Goal: Information Seeking & Learning: Learn about a topic

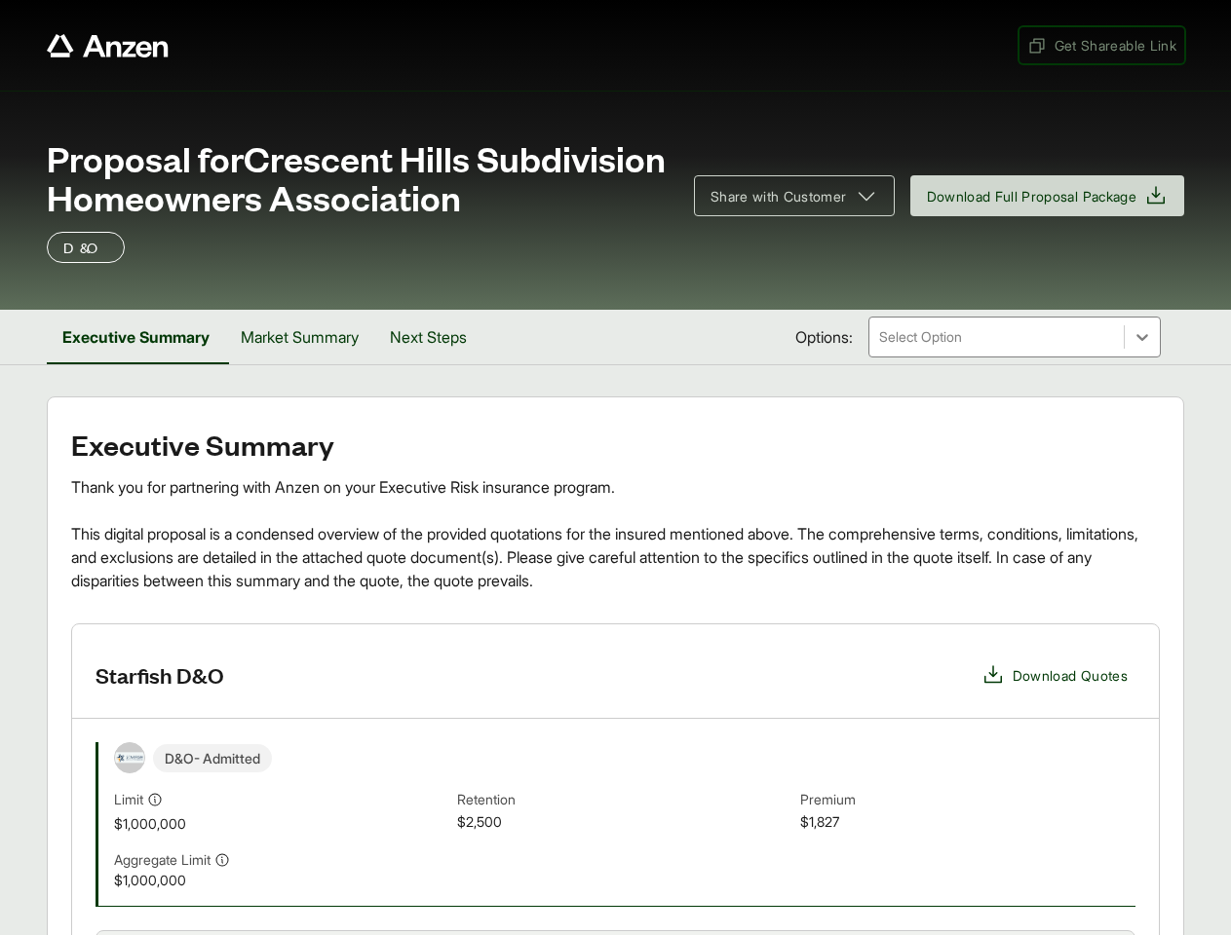
click at [1099, 45] on span "Get Shareable Link" at bounding box center [1101, 45] width 149 height 20
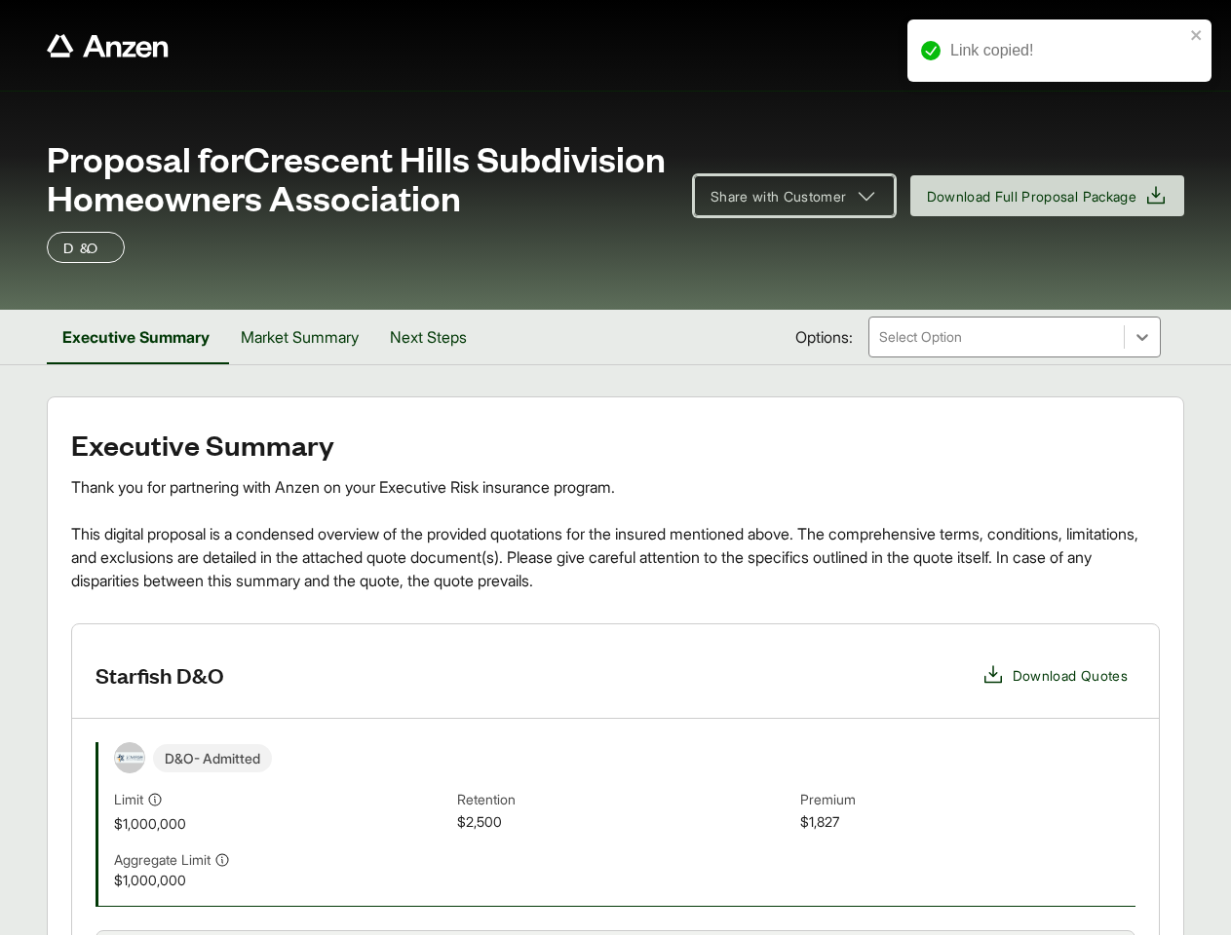
click at [784, 196] on span "Share with Customer" at bounding box center [778, 196] width 136 height 20
click at [137, 337] on button "Executive Summary" at bounding box center [136, 337] width 178 height 55
click at [306, 337] on button "Market Summary" at bounding box center [299, 337] width 149 height 55
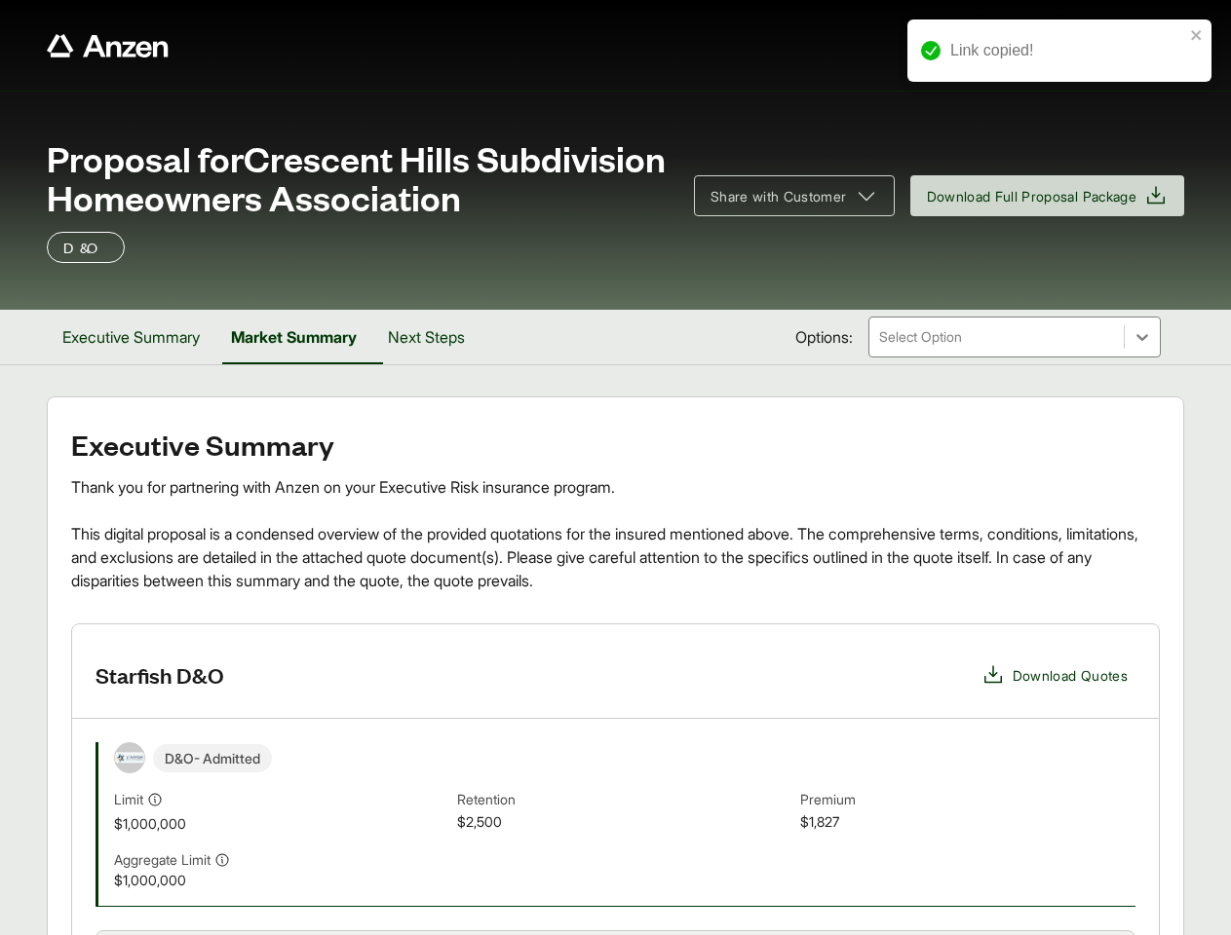
click at [438, 337] on button "Next Steps" at bounding box center [426, 337] width 108 height 55
click at [615, 779] on div "D&O - Admitted Limit $1,000,000 Retention $2,500 Premium $1,827" at bounding box center [624, 788] width 1021 height 92
